Goal: Complete application form: Complete application form

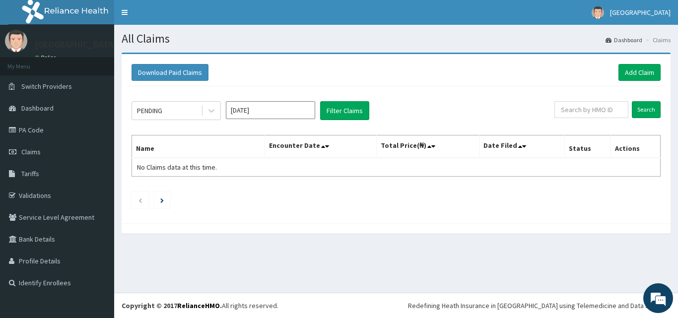
click at [217, 111] on div at bounding box center [211, 111] width 18 height 18
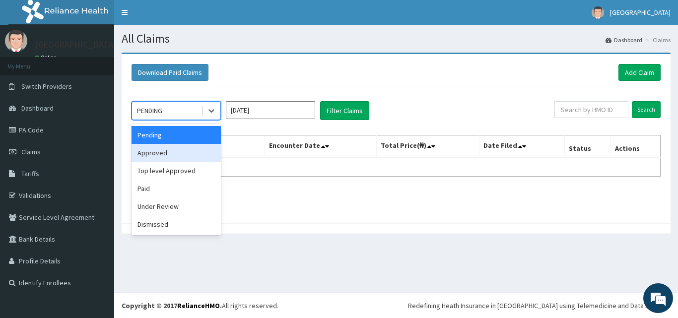
click at [197, 152] on div "Approved" at bounding box center [176, 153] width 89 height 18
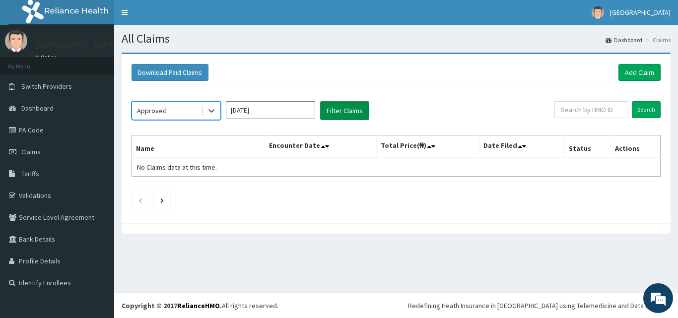
click at [350, 103] on button "Filter Claims" at bounding box center [344, 110] width 49 height 19
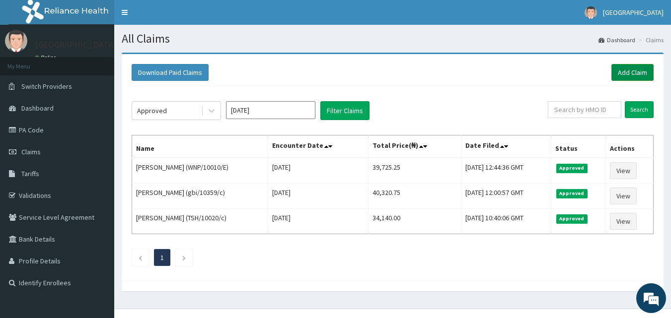
click at [635, 67] on link "Add Claim" at bounding box center [632, 72] width 42 height 17
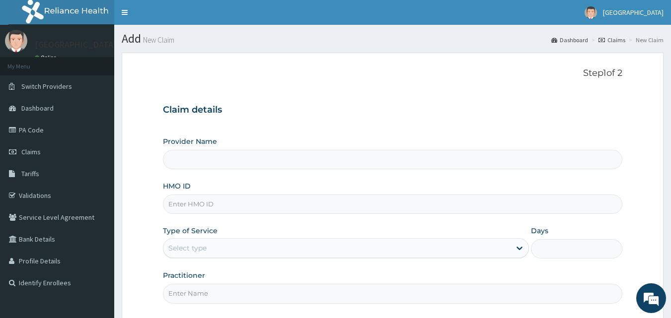
type input "El-Hussain Specialist Hospital"
click at [300, 207] on input "HMO ID" at bounding box center [393, 204] width 460 height 19
type input "GBI/10203/A"
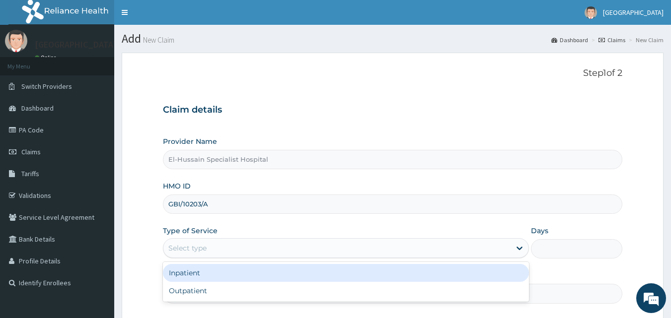
click at [231, 246] on div "Select type" at bounding box center [336, 248] width 347 height 16
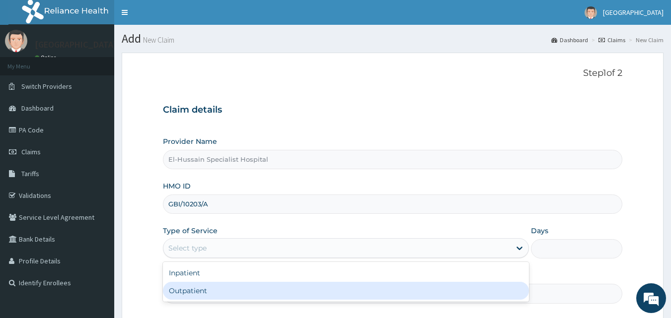
click at [224, 293] on div "Outpatient" at bounding box center [346, 291] width 366 height 18
type input "1"
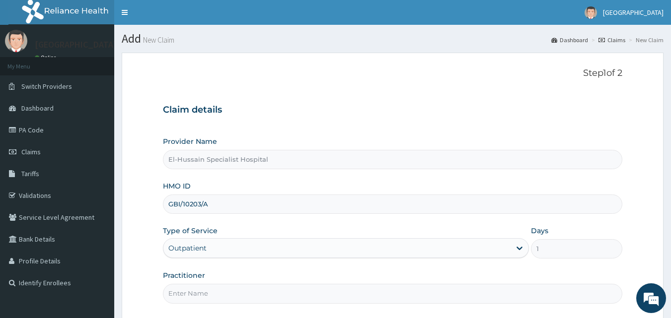
click at [224, 297] on input "Practitioner" at bounding box center [393, 293] width 460 height 19
type input "DR. NURADDEEN"
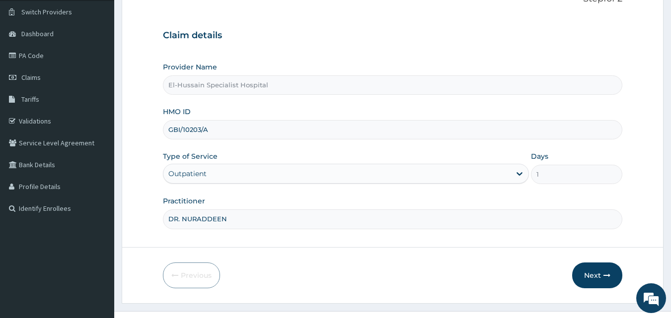
scroll to position [93, 0]
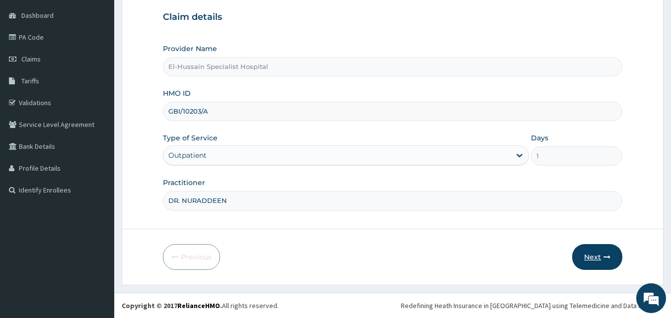
click at [596, 251] on button "Next" at bounding box center [597, 257] width 50 height 26
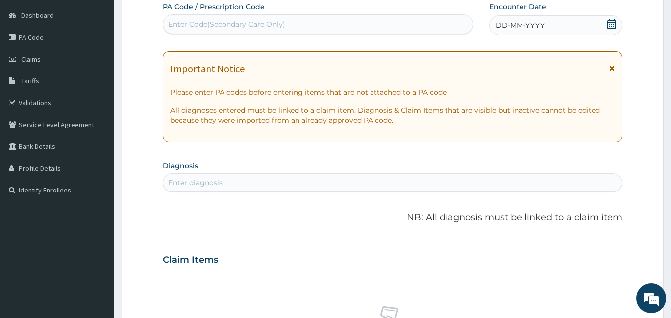
click at [319, 23] on div "Enter Code(Secondary Care Only)" at bounding box center [318, 24] width 310 height 16
paste input "PA/555083"
type input "PA/555083"
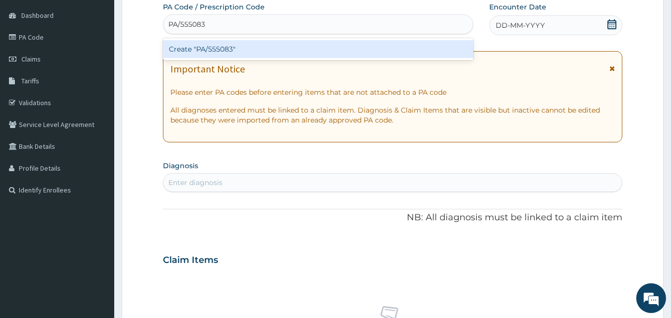
click at [312, 51] on div "Create "PA/555083"" at bounding box center [318, 49] width 311 height 18
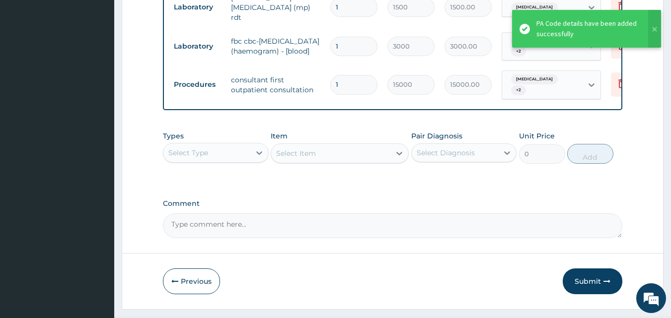
scroll to position [551, 0]
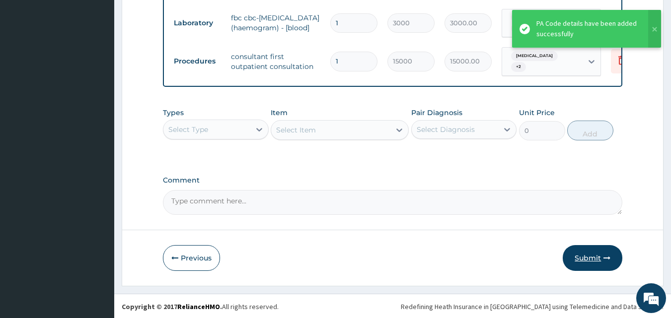
click at [581, 254] on button "Submit" at bounding box center [592, 258] width 60 height 26
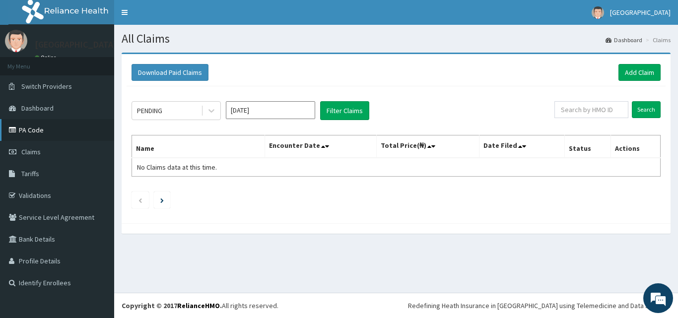
click at [37, 124] on link "PA Code" at bounding box center [57, 130] width 114 height 22
click at [628, 75] on link "Add Claim" at bounding box center [639, 72] width 42 height 17
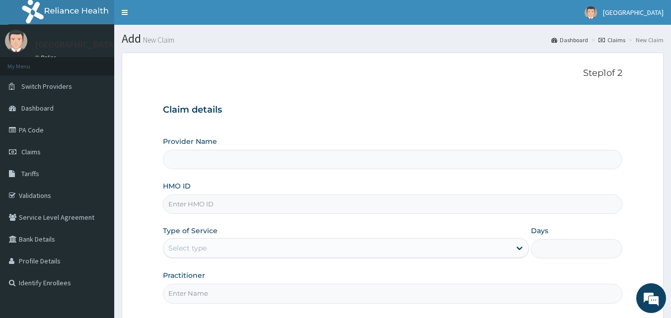
drag, startPoint x: 0, startPoint y: 0, endPoint x: 197, endPoint y: 207, distance: 285.8
click at [197, 207] on input "HMO ID" at bounding box center [393, 204] width 460 height 19
type input "El-Hussain Specialist Hospital"
type input "NME/10011/B"
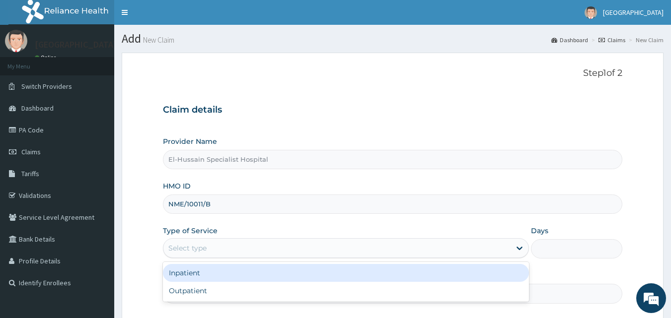
click at [190, 243] on div "Select type" at bounding box center [336, 248] width 347 height 16
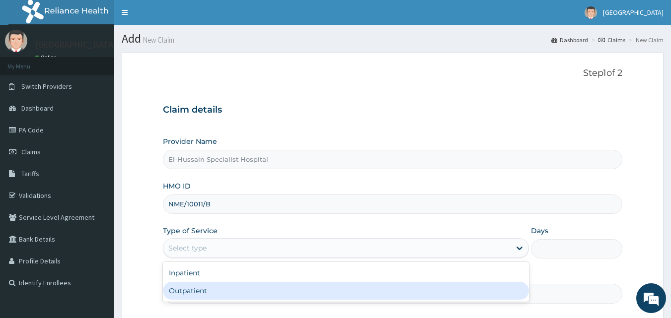
click at [195, 287] on div "Outpatient" at bounding box center [346, 291] width 366 height 18
type input "1"
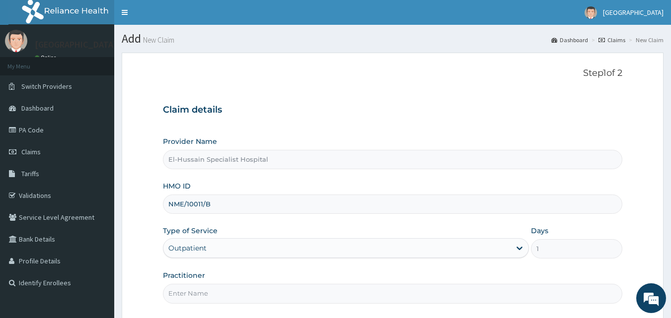
click at [194, 291] on input "Practitioner" at bounding box center [393, 293] width 460 height 19
type input "DR. NURADDEEN"
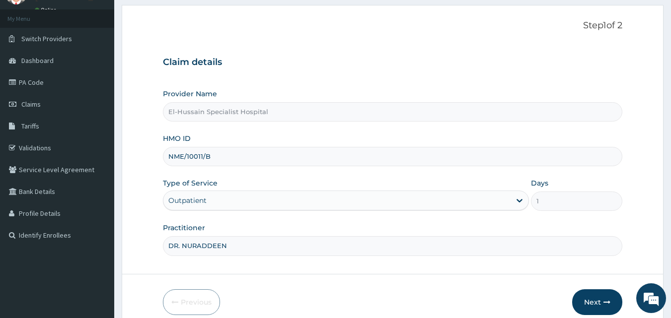
scroll to position [93, 0]
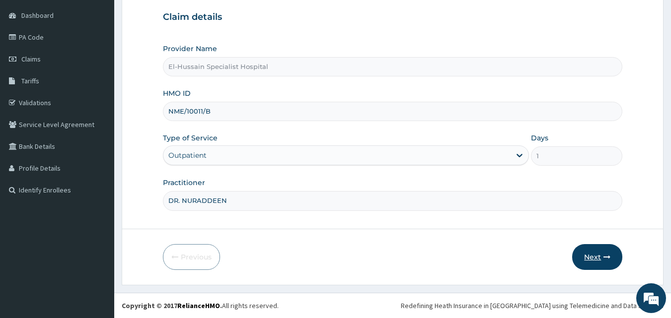
click at [582, 259] on button "Next" at bounding box center [597, 257] width 50 height 26
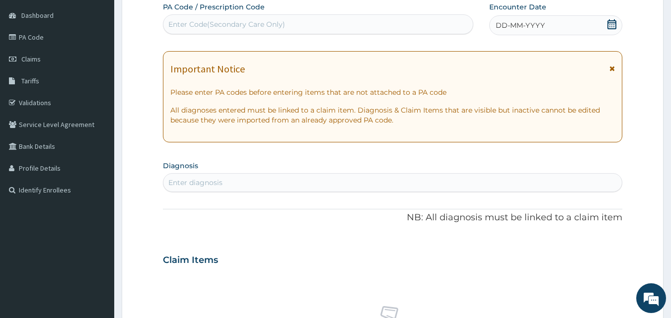
click at [305, 21] on div "Enter Code(Secondary Care Only)" at bounding box center [318, 24] width 310 height 16
paste input "PA/AAA6D0"
type input "PA/AAA6D0"
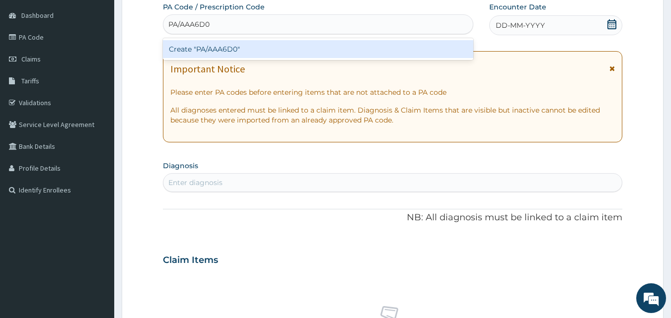
click at [287, 46] on div "Create "PA/AAA6D0"" at bounding box center [318, 49] width 311 height 18
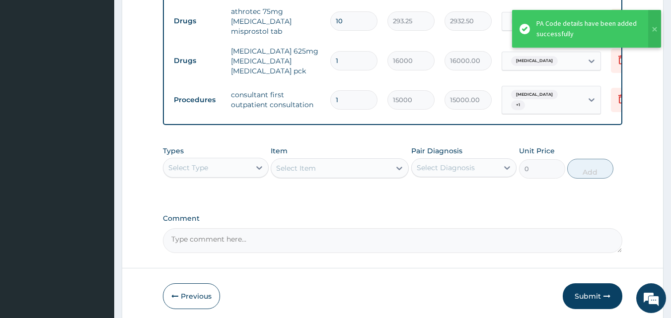
scroll to position [466, 0]
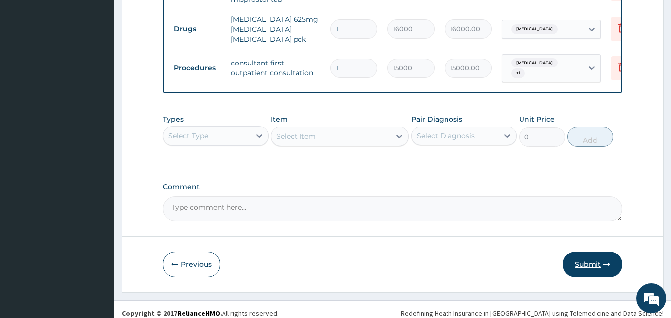
click at [603, 256] on button "Submit" at bounding box center [592, 265] width 60 height 26
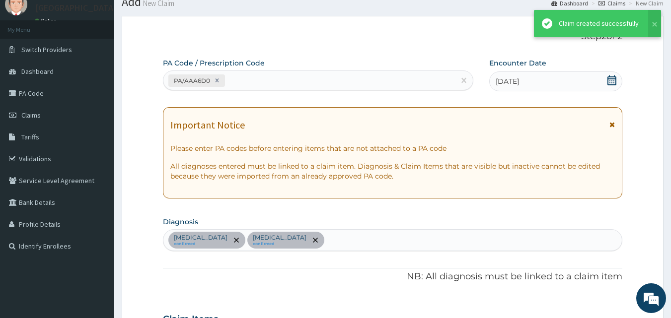
scroll to position [19, 0]
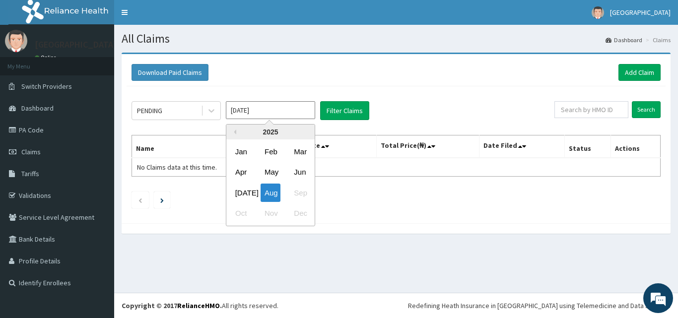
click at [248, 114] on input "[DATE]" at bounding box center [270, 110] width 89 height 18
click at [245, 192] on div "[DATE]" at bounding box center [241, 193] width 20 height 18
type input "[DATE]"
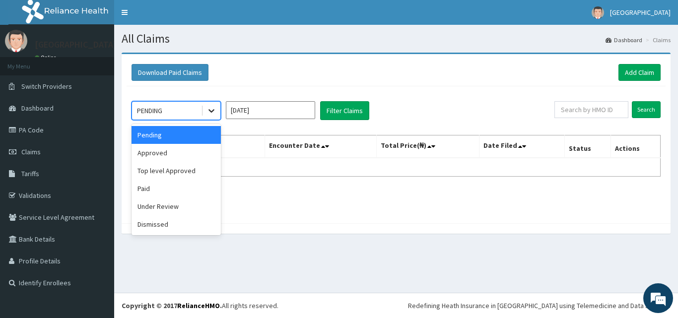
click at [209, 111] on icon at bounding box center [211, 111] width 10 height 10
click at [193, 168] on div "Top level Approved" at bounding box center [176, 171] width 89 height 18
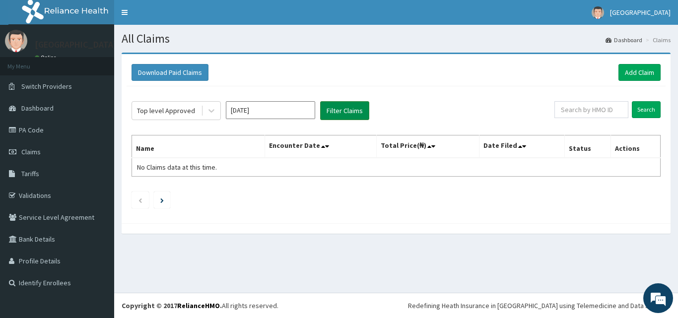
click at [341, 104] on button "Filter Claims" at bounding box center [344, 110] width 49 height 19
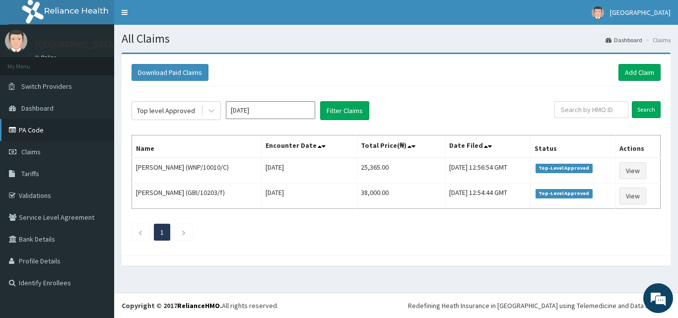
click at [72, 131] on link "PA Code" at bounding box center [57, 130] width 114 height 22
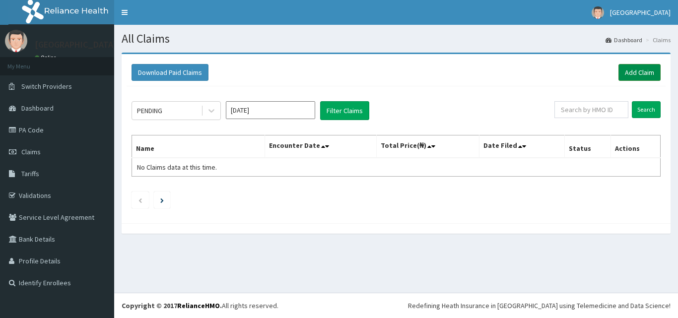
click at [623, 75] on link "Add Claim" at bounding box center [639, 72] width 42 height 17
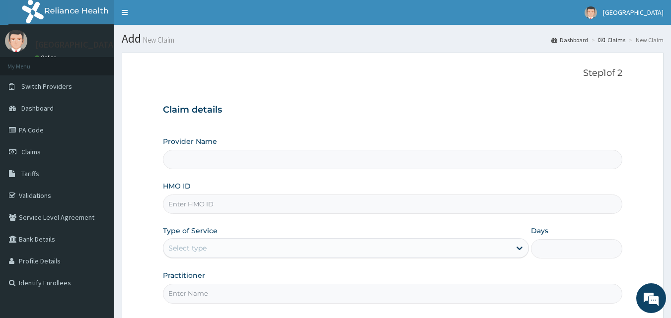
click at [366, 211] on input "HMO ID" at bounding box center [393, 204] width 460 height 19
type input "El-Hussain Specialist Hospital"
type input "GBI/10415/B"
click at [345, 248] on div "Select type" at bounding box center [336, 248] width 347 height 16
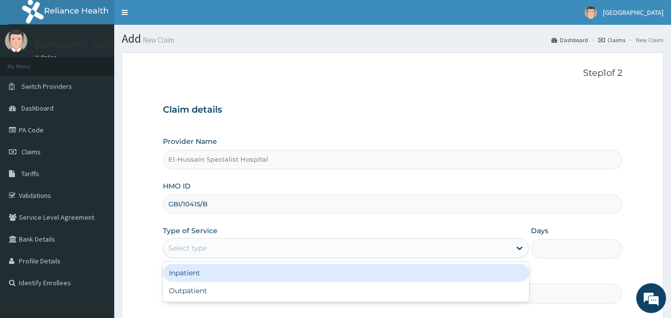
click at [336, 281] on div "Inpatient" at bounding box center [346, 273] width 366 height 18
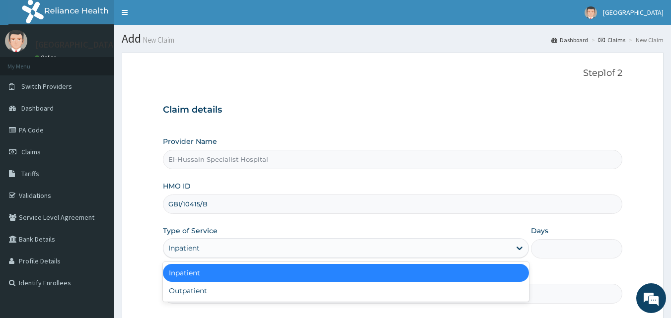
drag, startPoint x: 332, startPoint y: 255, endPoint x: 332, endPoint y: 271, distance: 16.4
click at [332, 256] on div "Inpatient" at bounding box center [336, 248] width 347 height 16
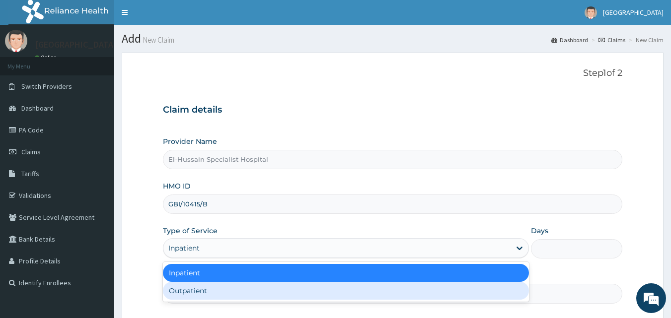
click at [332, 299] on div "Outpatient" at bounding box center [346, 291] width 366 height 18
type input "1"
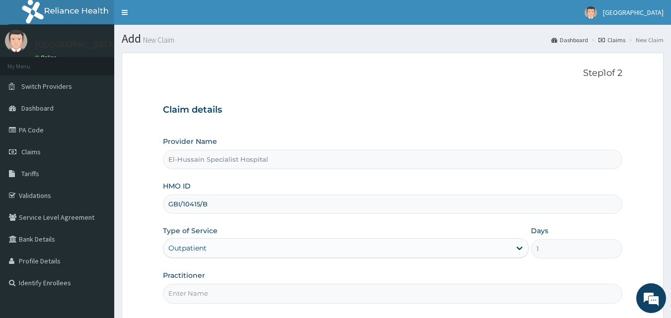
click at [331, 301] on input "Practitioner" at bounding box center [393, 293] width 460 height 19
type input "DR. NURADDEEN"
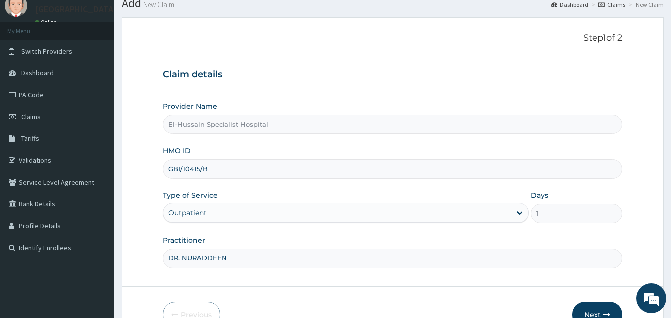
scroll to position [93, 0]
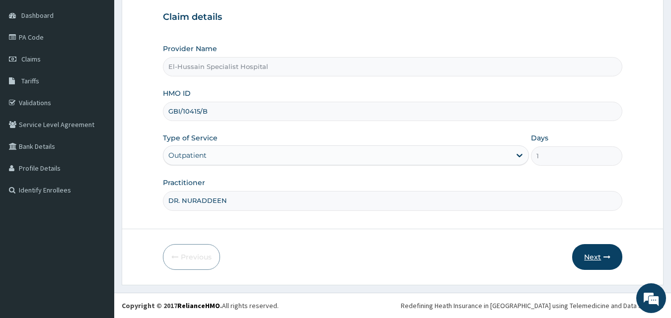
click at [592, 259] on button "Next" at bounding box center [597, 257] width 50 height 26
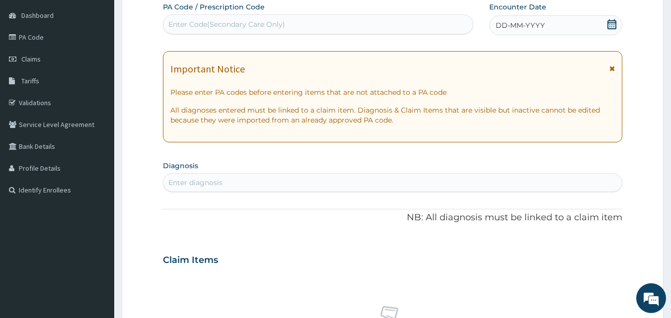
click at [275, 20] on div "Enter Code(Secondary Care Only)" at bounding box center [226, 24] width 117 height 10
paste input "PA/052296"
type input "PA/052296"
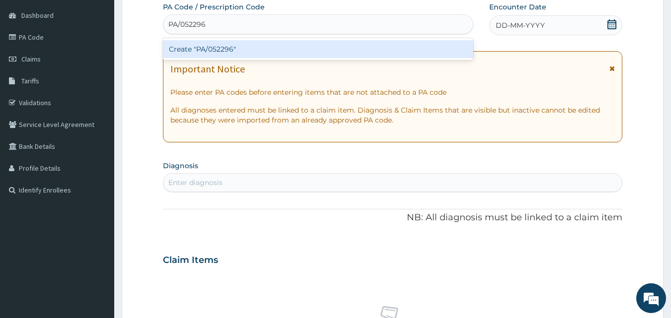
click at [261, 54] on div "Create "PA/052296"" at bounding box center [318, 49] width 311 height 18
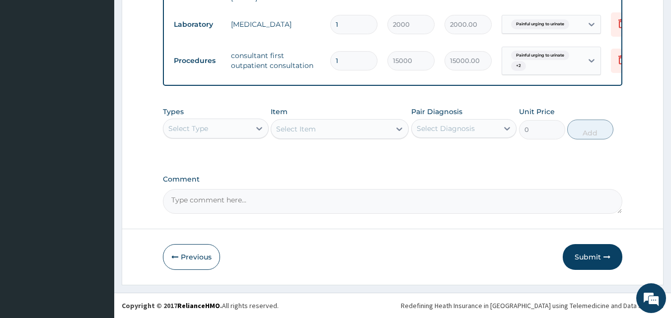
scroll to position [515, 0]
click at [588, 254] on button "Submit" at bounding box center [592, 257] width 60 height 26
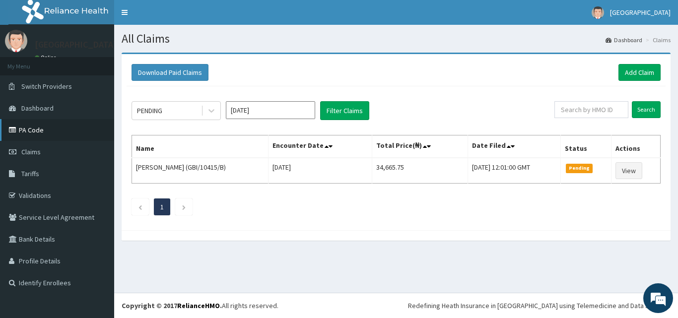
click at [49, 131] on link "PA Code" at bounding box center [57, 130] width 114 height 22
click at [647, 73] on link "Add Claim" at bounding box center [639, 72] width 42 height 17
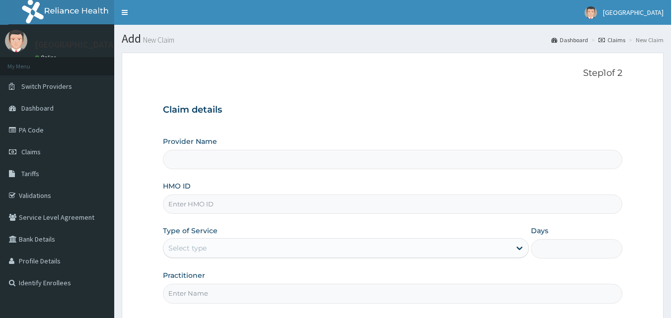
click at [283, 205] on input "HMO ID" at bounding box center [393, 204] width 460 height 19
type input "El-Hussain Specialist Hospital"
type input "GBI/10415/A"
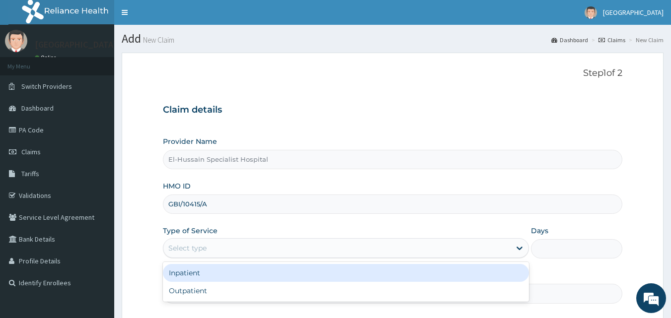
click at [264, 240] on div "Select type" at bounding box center [346, 248] width 366 height 20
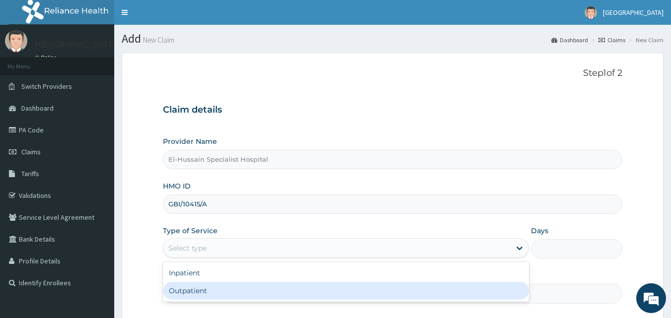
click at [249, 287] on div "Outpatient" at bounding box center [346, 291] width 366 height 18
type input "1"
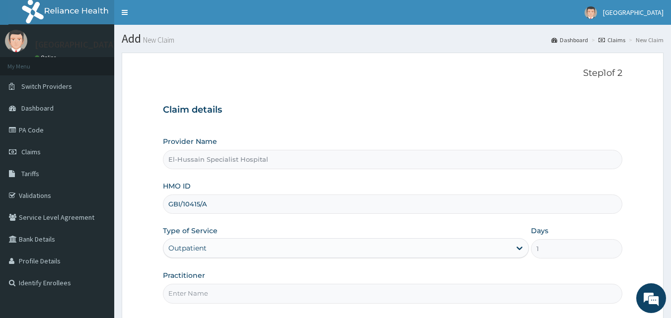
click at [246, 288] on input "Practitioner" at bounding box center [393, 293] width 460 height 19
type input "DR. NURADDEEN"
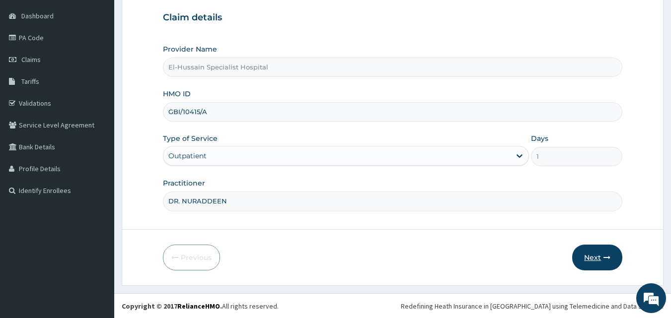
scroll to position [93, 0]
click at [591, 262] on button "Next" at bounding box center [597, 257] width 50 height 26
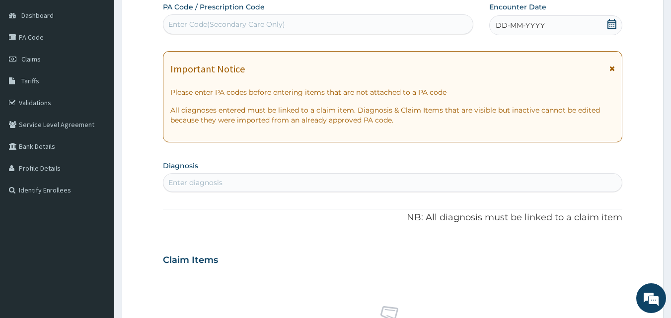
click at [265, 25] on div "Enter Code(Secondary Care Only)" at bounding box center [226, 24] width 117 height 10
paste input "PA/6AD7D4"
type input "PA/6AD7D4"
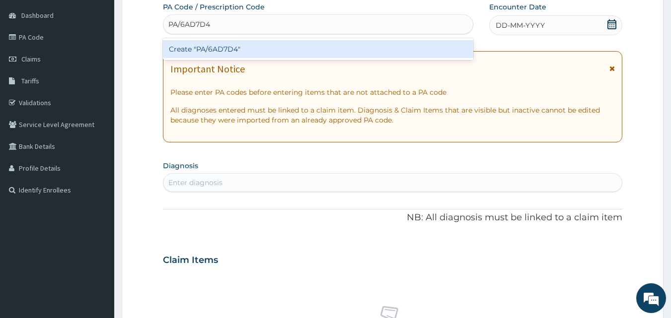
click at [268, 52] on div "Create "PA/6AD7D4"" at bounding box center [318, 49] width 311 height 18
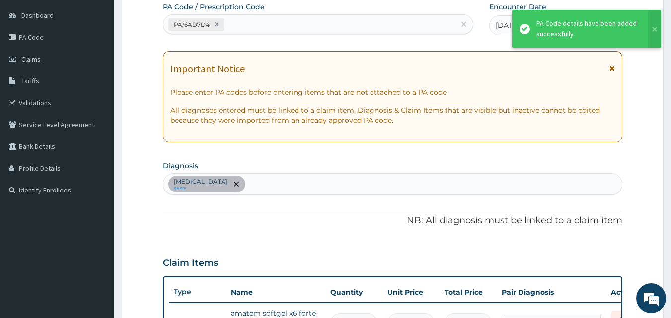
scroll to position [407, 0]
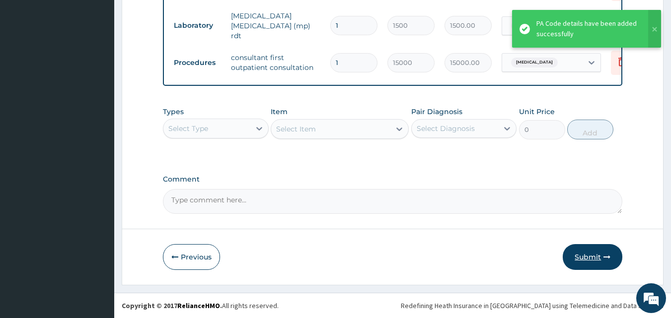
click at [586, 260] on button "Submit" at bounding box center [592, 257] width 60 height 26
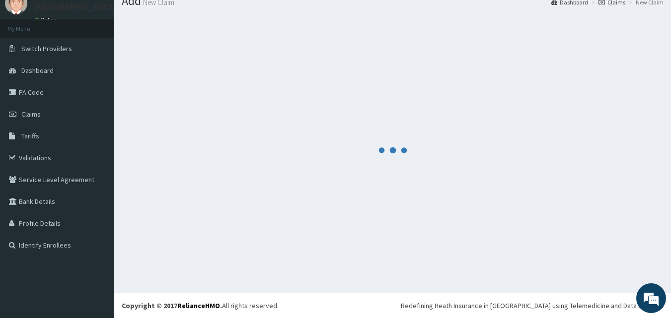
scroll to position [511, 0]
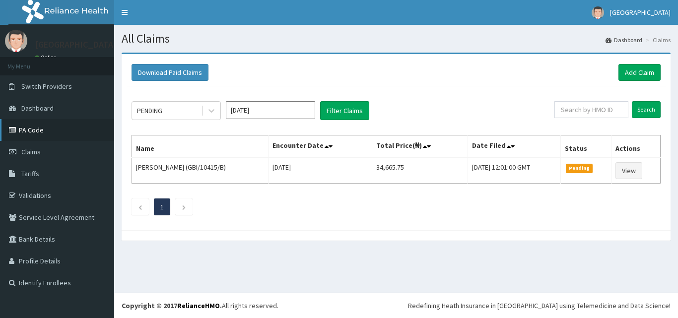
click at [63, 127] on link "PA Code" at bounding box center [57, 130] width 114 height 22
click at [629, 69] on link "Add Claim" at bounding box center [639, 72] width 42 height 17
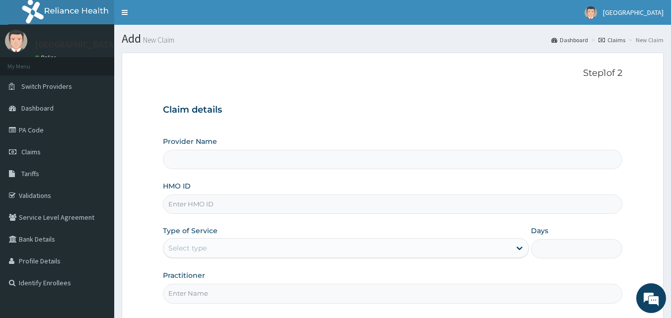
click at [173, 207] on input "HMO ID" at bounding box center [393, 204] width 460 height 19
type input "El-Hussain Specialist Hospital"
type input "WNP/10010/F"
drag, startPoint x: 208, startPoint y: 246, endPoint x: 206, endPoint y: 253, distance: 7.1
click at [207, 249] on div "Select type" at bounding box center [336, 248] width 347 height 16
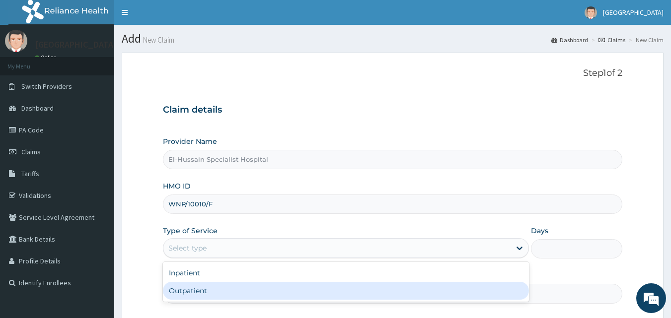
click at [199, 289] on div "Outpatient" at bounding box center [346, 291] width 366 height 18
type input "1"
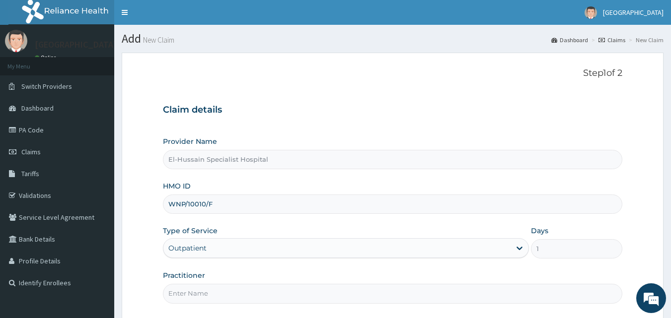
click at [198, 293] on input "Practitioner" at bounding box center [393, 293] width 460 height 19
click at [179, 292] on input "DR.VICTORY" at bounding box center [393, 293] width 460 height 19
click at [216, 292] on input "DR. VICTORY" at bounding box center [393, 293] width 460 height 19
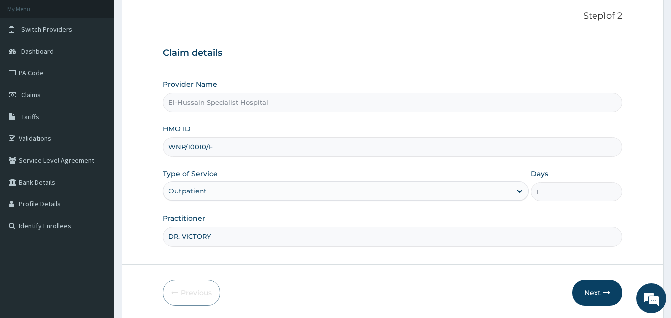
scroll to position [93, 0]
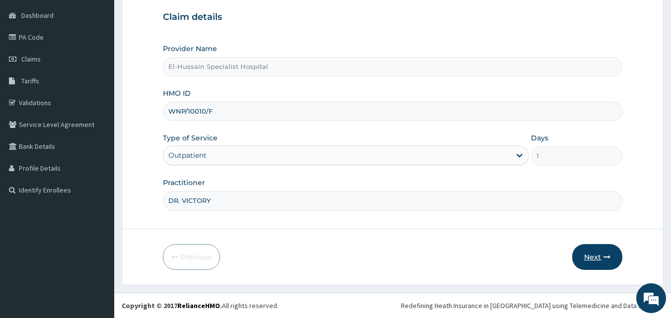
type input "DR. VICTORY"
click at [593, 257] on button "Next" at bounding box center [597, 257] width 50 height 26
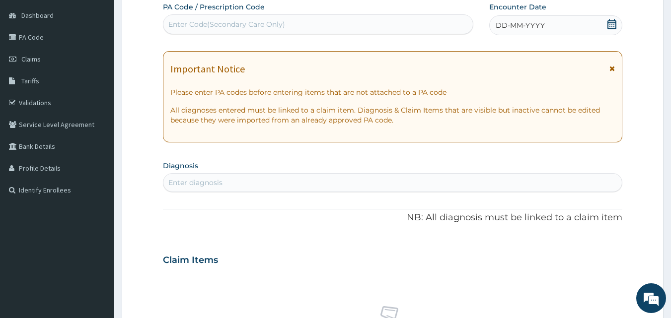
click at [295, 28] on div "Enter Code(Secondary Care Only)" at bounding box center [318, 24] width 310 height 16
paste input "PA/926B19"
type input "PA/926B19"
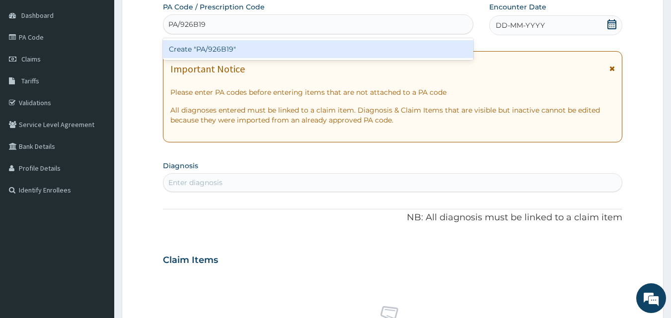
click at [307, 54] on div "Create "PA/926B19"" at bounding box center [318, 49] width 311 height 18
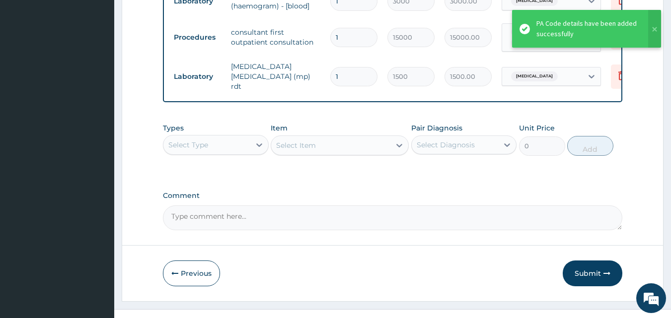
scroll to position [619, 0]
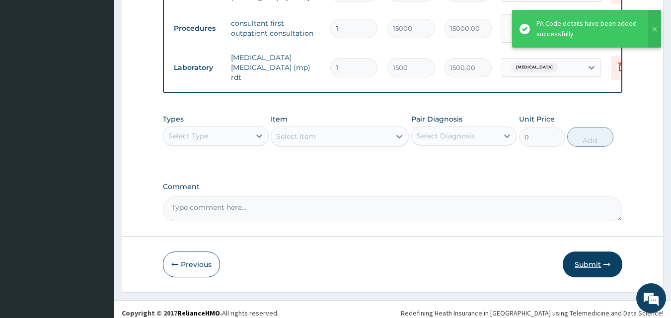
drag, startPoint x: 581, startPoint y: 262, endPoint x: 581, endPoint y: 256, distance: 5.5
click at [582, 262] on button "Submit" at bounding box center [592, 265] width 60 height 26
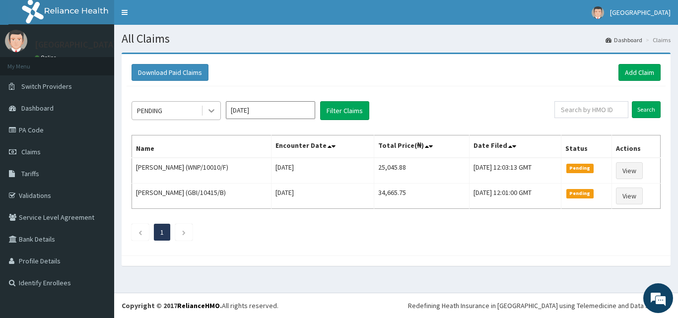
click at [213, 106] on icon at bounding box center [211, 111] width 10 height 10
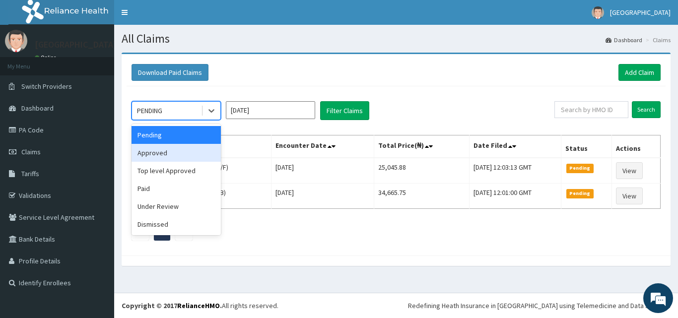
click at [186, 155] on div "Approved" at bounding box center [176, 153] width 89 height 18
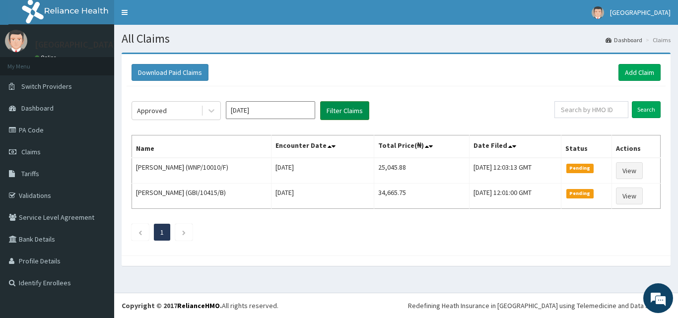
click at [352, 114] on button "Filter Claims" at bounding box center [344, 110] width 49 height 19
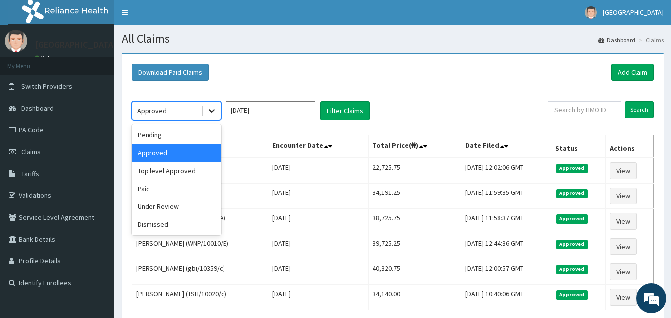
click at [213, 114] on icon at bounding box center [211, 111] width 10 height 10
click at [204, 166] on div "Top level Approved" at bounding box center [176, 171] width 89 height 18
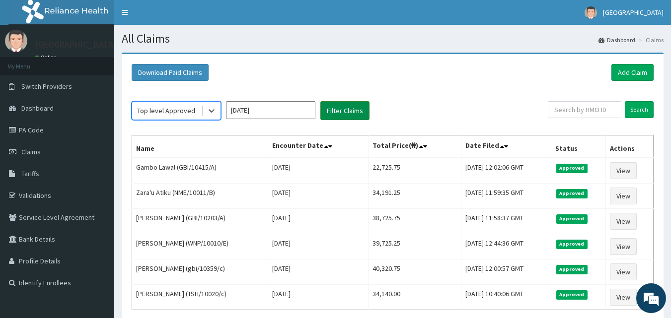
click at [336, 110] on button "Filter Claims" at bounding box center [344, 110] width 49 height 19
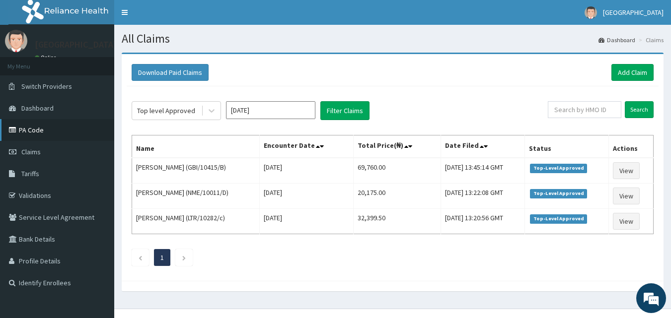
click at [55, 124] on link "PA Code" at bounding box center [57, 130] width 114 height 22
